Goal: Transaction & Acquisition: Purchase product/service

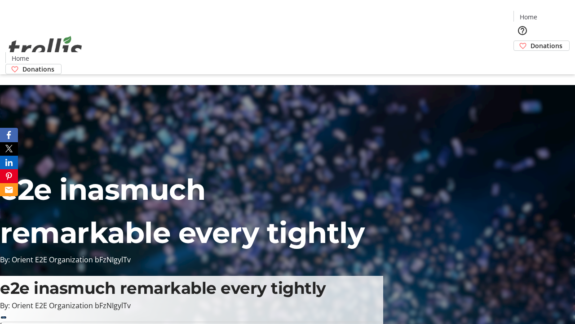
click at [531, 41] on span "Donations" at bounding box center [547, 45] width 32 height 9
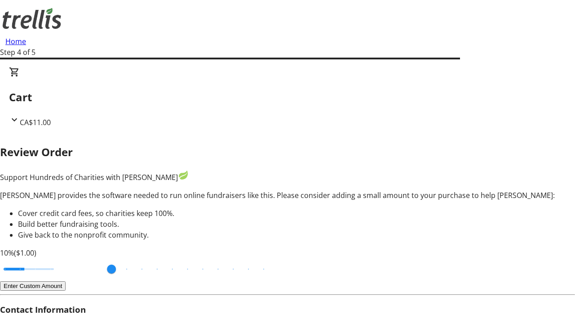
click at [66, 281] on button "Enter Custom Amount" at bounding box center [33, 285] width 66 height 9
